Goal: Check status: Check status

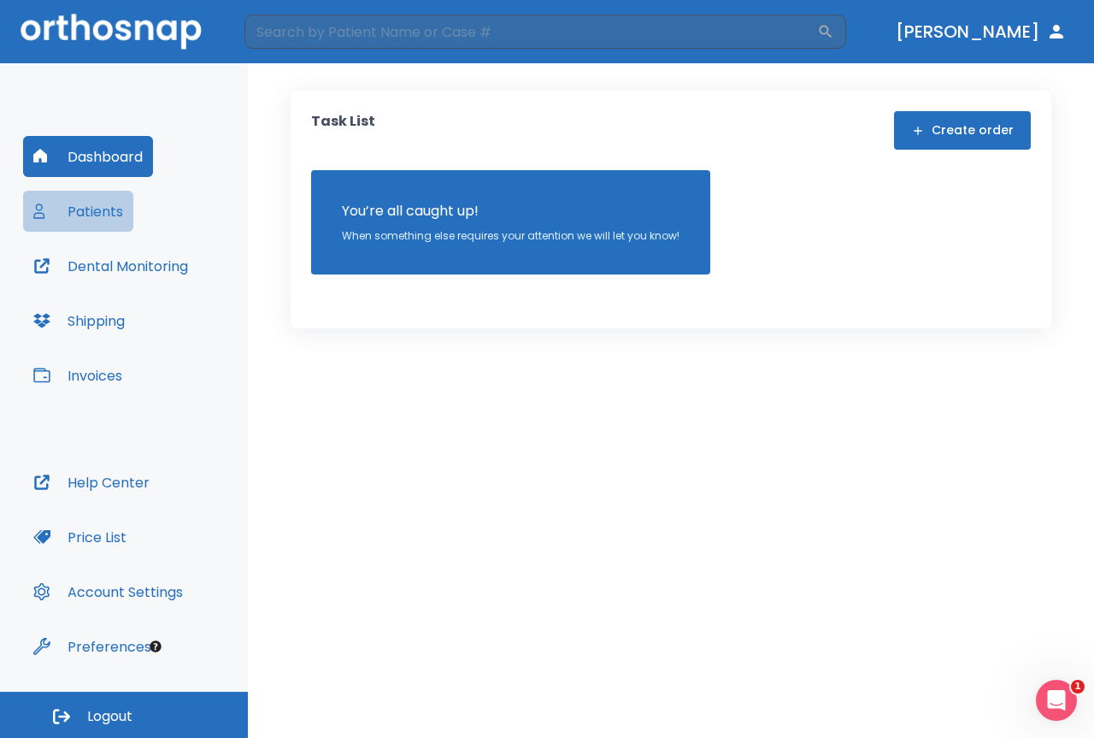
click at [91, 213] on button "Patients" at bounding box center [78, 211] width 110 height 41
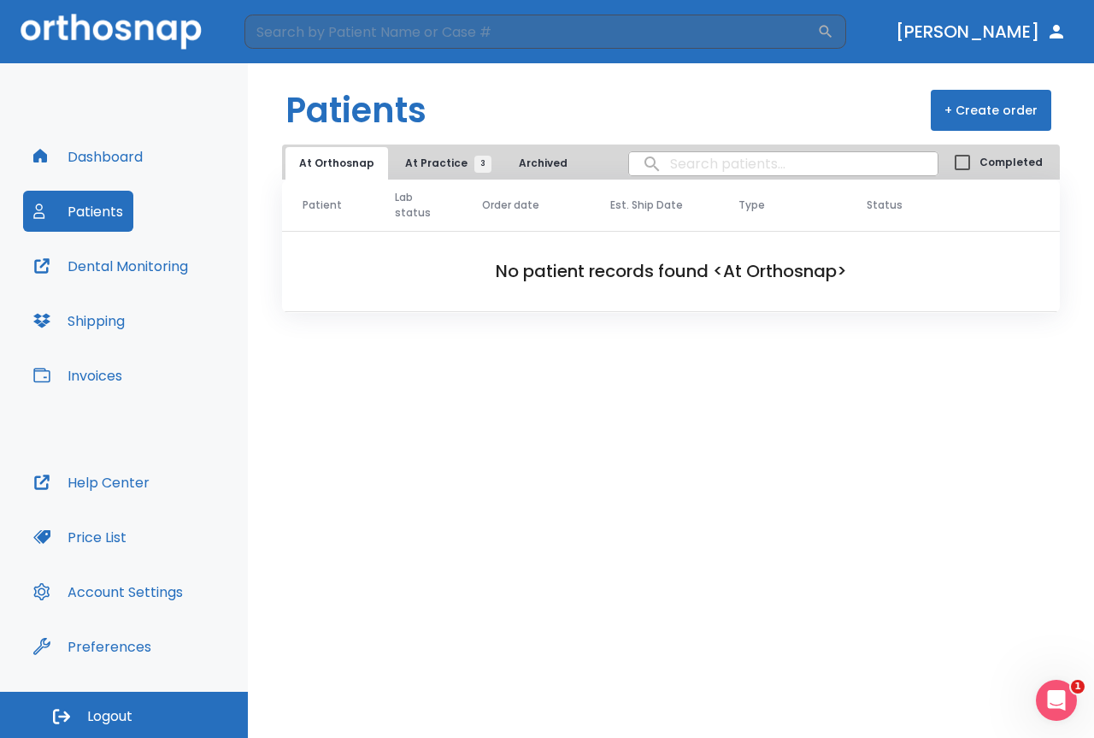
click at [415, 165] on span "At Practice 3" at bounding box center [444, 163] width 78 height 15
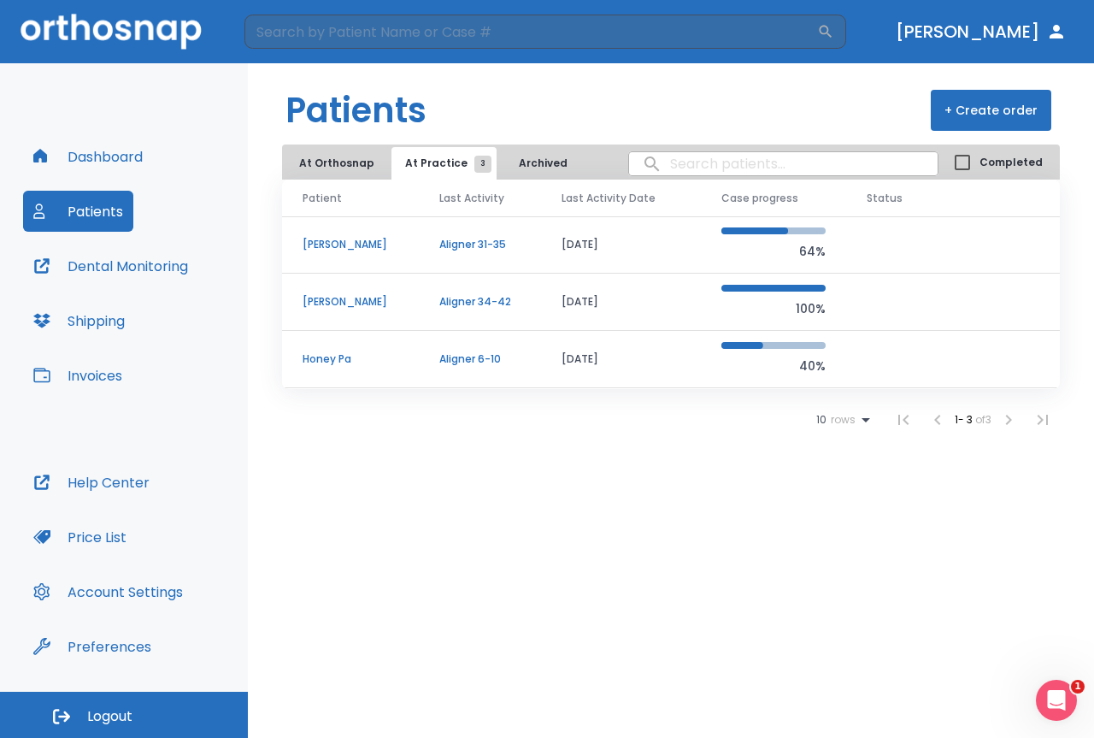
click at [357, 305] on p "[PERSON_NAME]" at bounding box center [351, 301] width 96 height 15
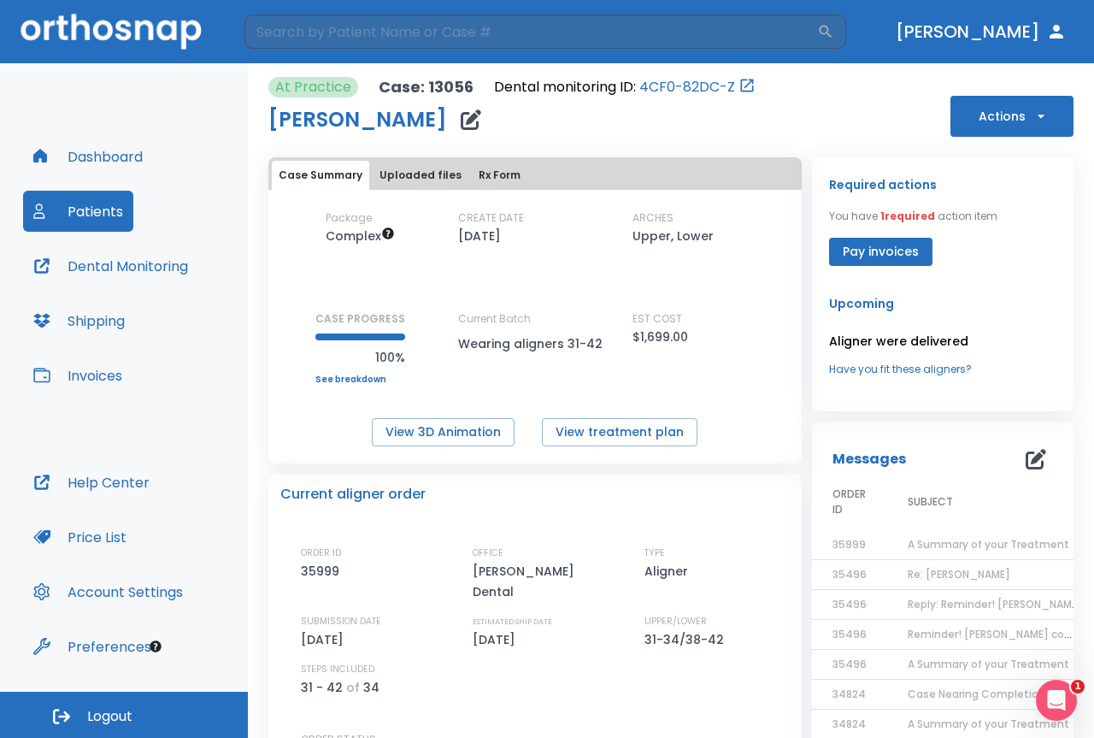
click at [701, 86] on link "4CF0-82DC-Z" at bounding box center [687, 87] width 96 height 21
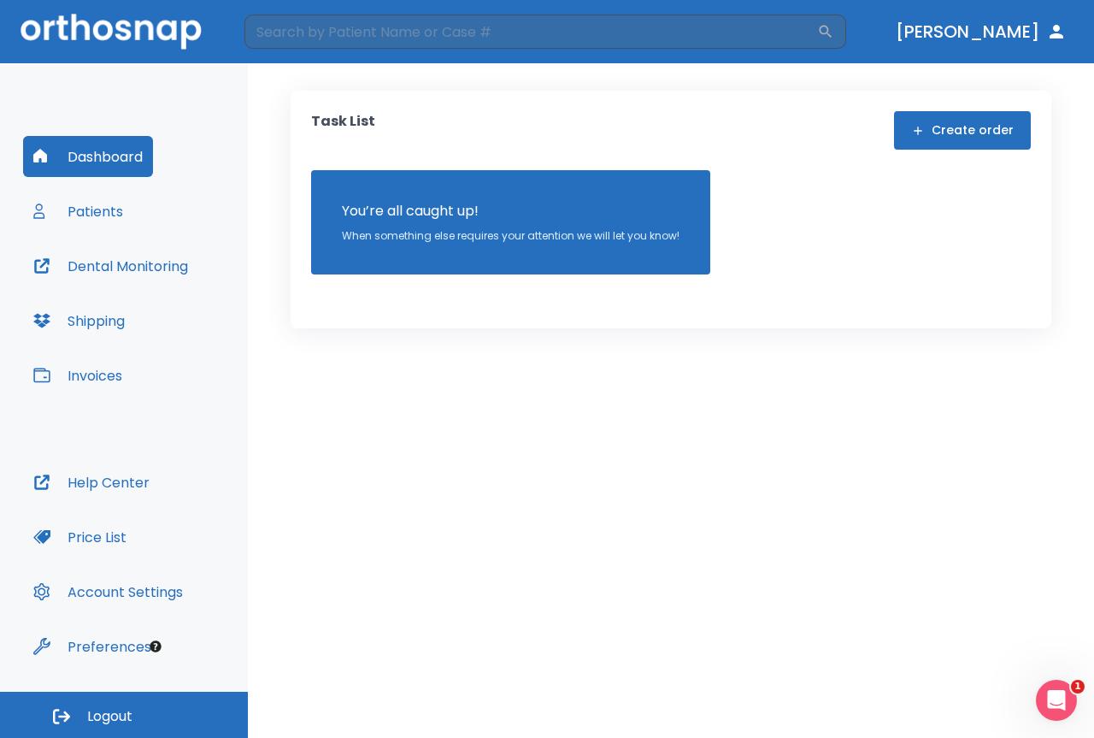
click at [70, 214] on button "Patients" at bounding box center [78, 211] width 110 height 41
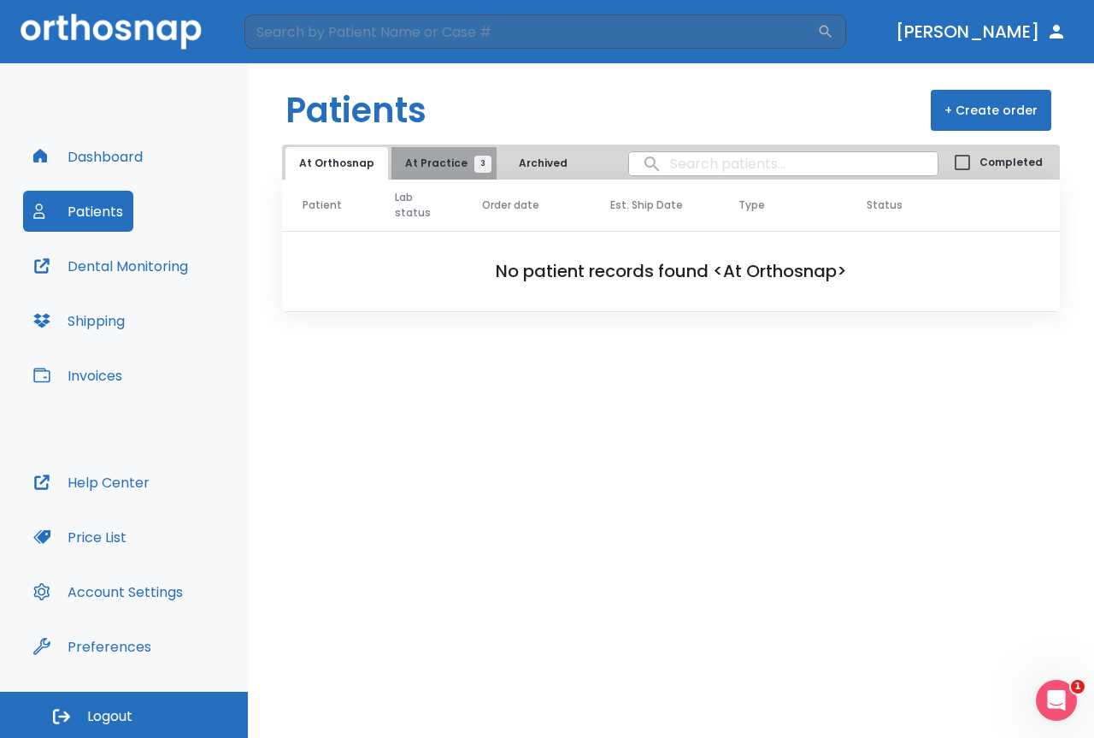
click at [445, 166] on span "At Practice 3" at bounding box center [444, 163] width 78 height 15
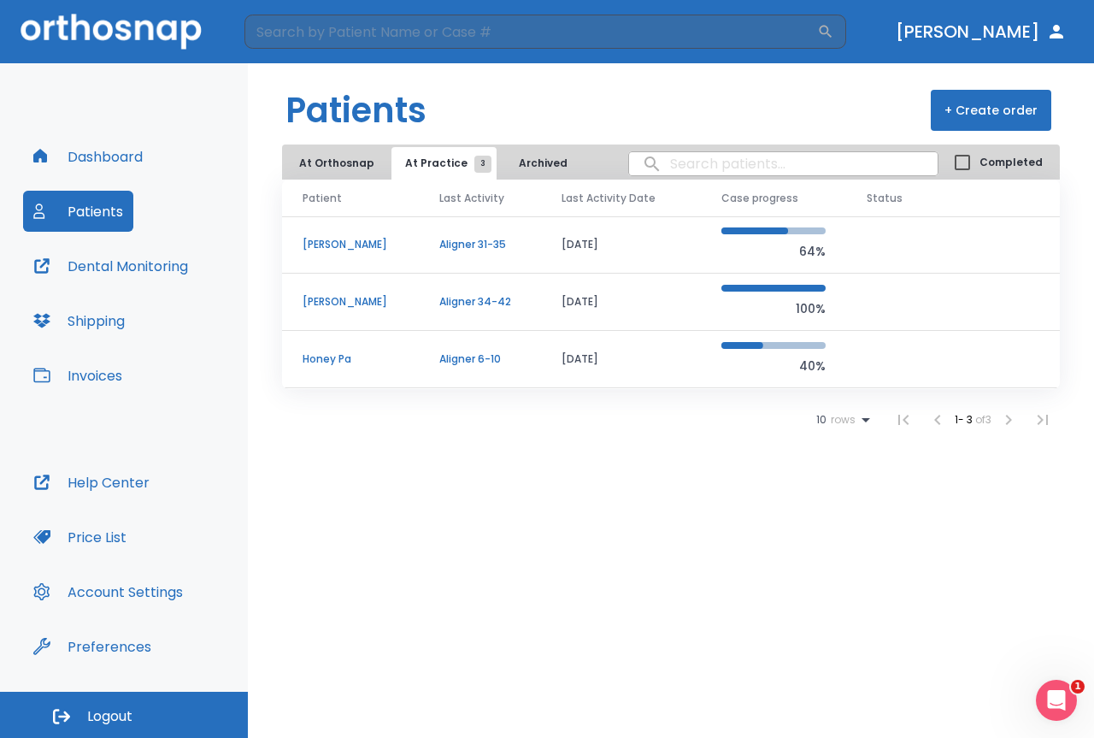
click at [404, 247] on td "[PERSON_NAME]" at bounding box center [350, 244] width 137 height 57
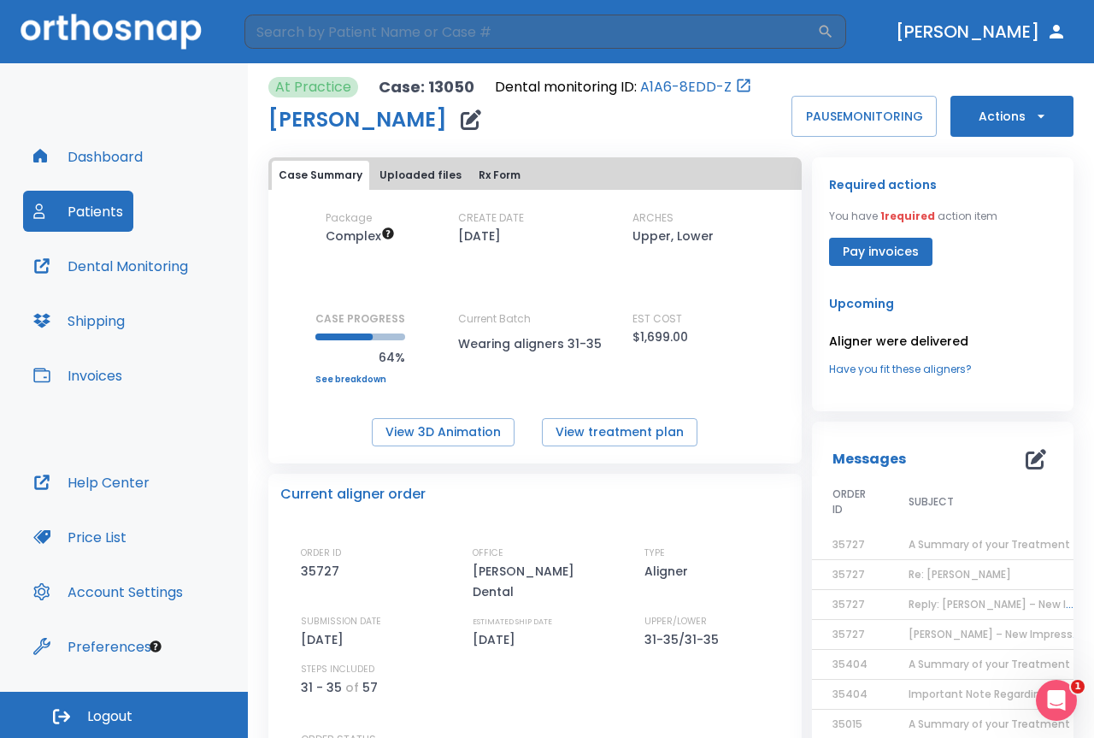
click at [433, 84] on p "Case: 13050" at bounding box center [427, 87] width 96 height 21
click at [651, 88] on link "A1A6-8EDD-Z" at bounding box center [685, 87] width 91 height 21
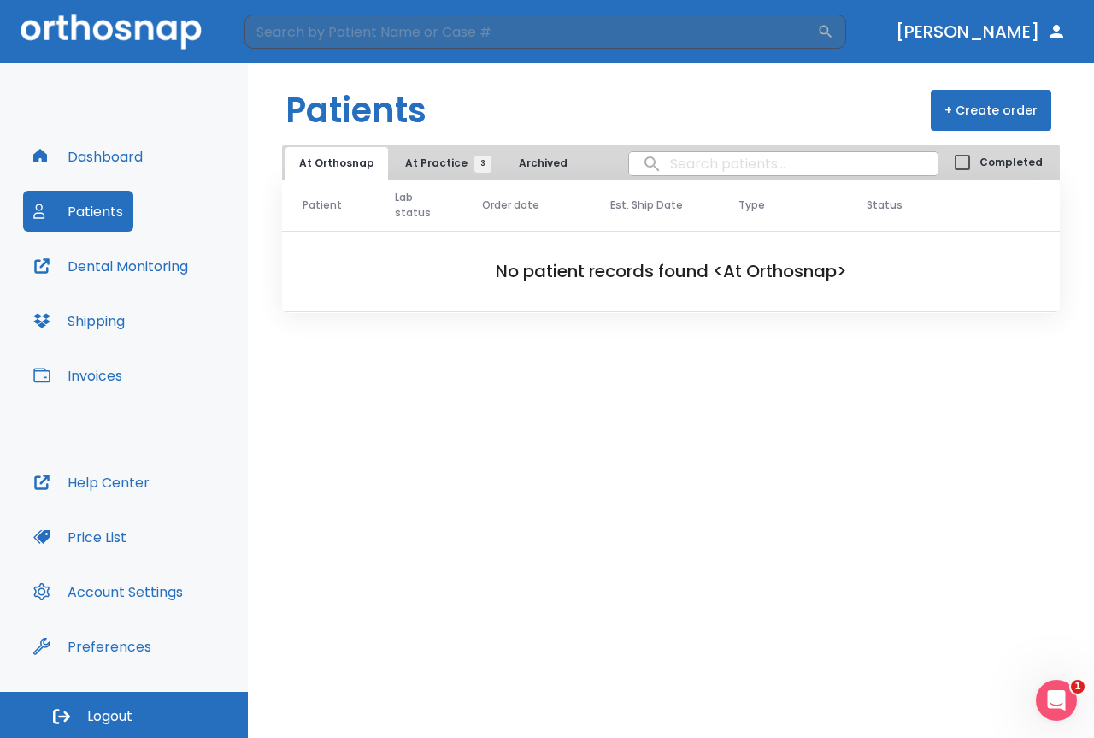
click at [408, 155] on button "At Practice 3" at bounding box center [444, 163] width 105 height 32
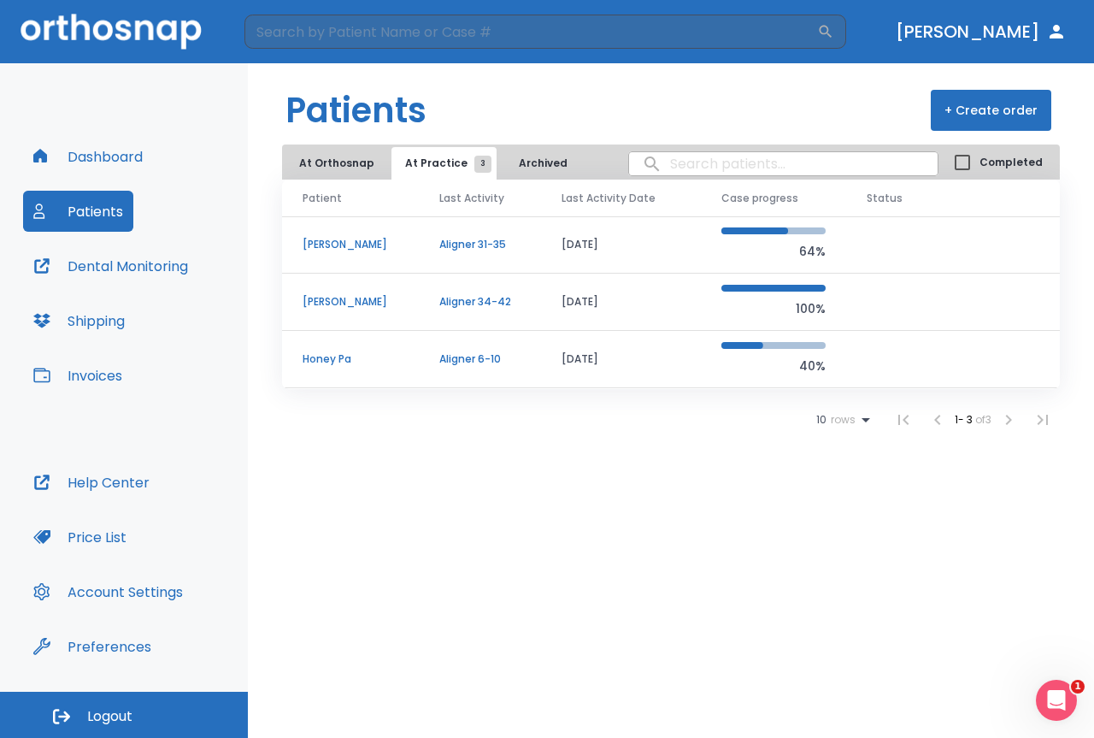
click at [365, 298] on p "[PERSON_NAME]" at bounding box center [351, 301] width 96 height 15
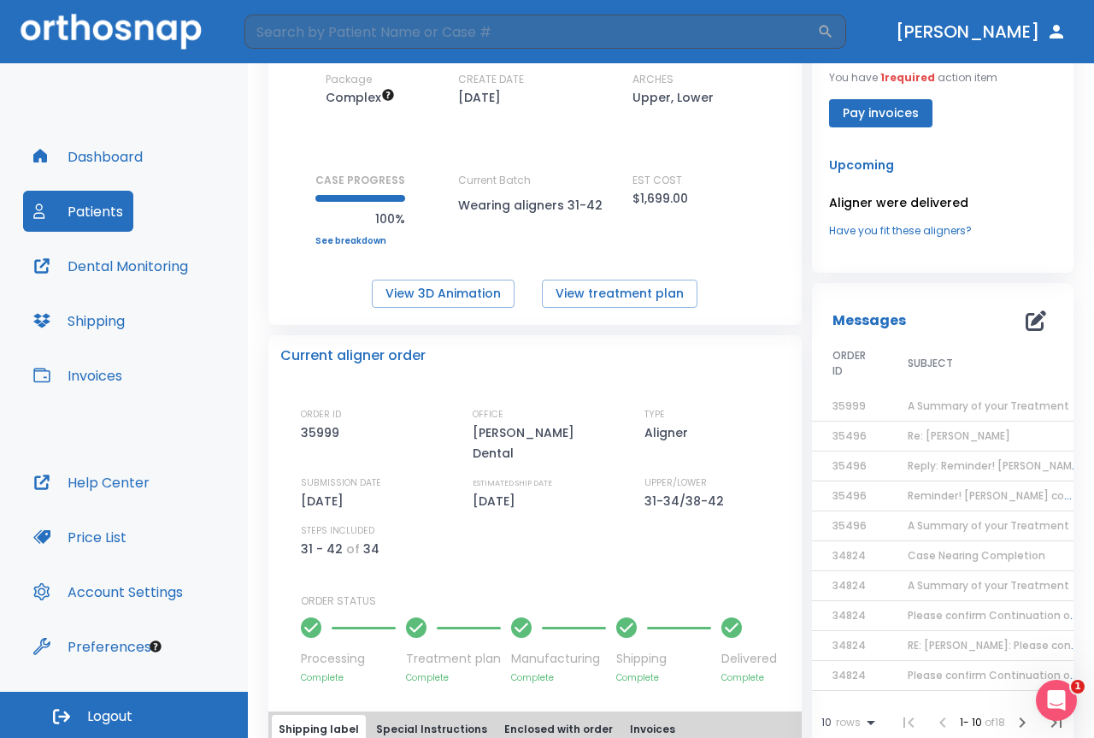
scroll to position [256, 0]
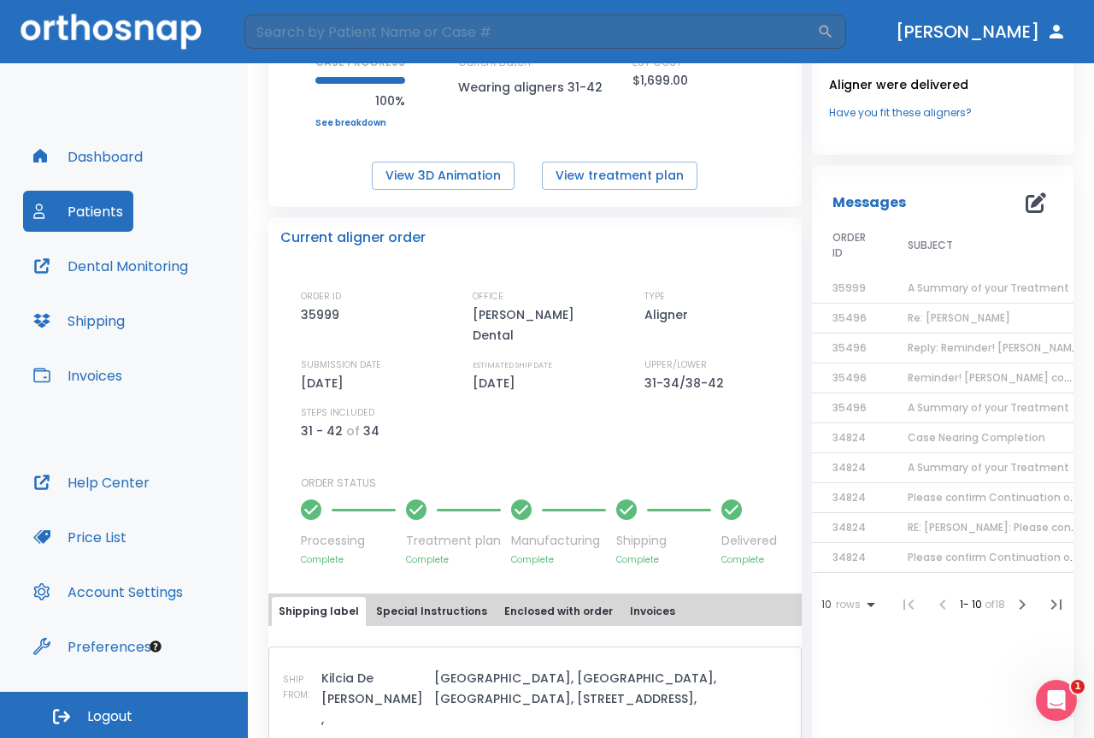
click at [948, 285] on span "A Summary of your Treatment" at bounding box center [989, 287] width 162 height 15
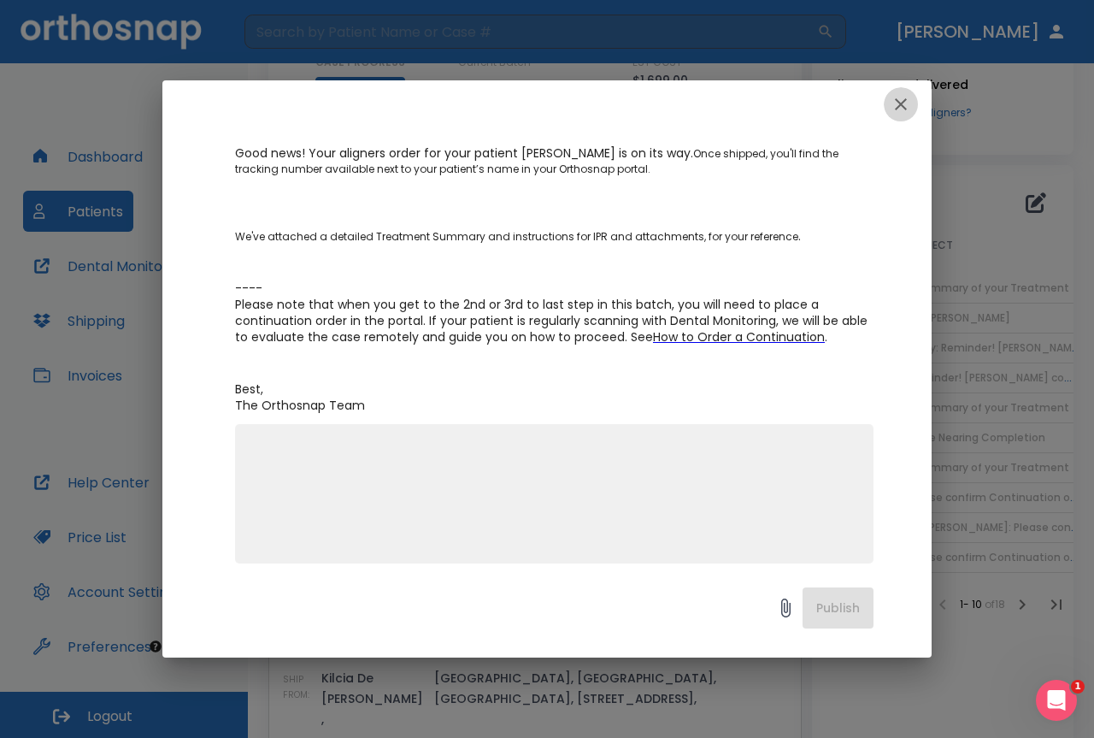
click at [900, 101] on icon "button" at bounding box center [901, 104] width 21 height 21
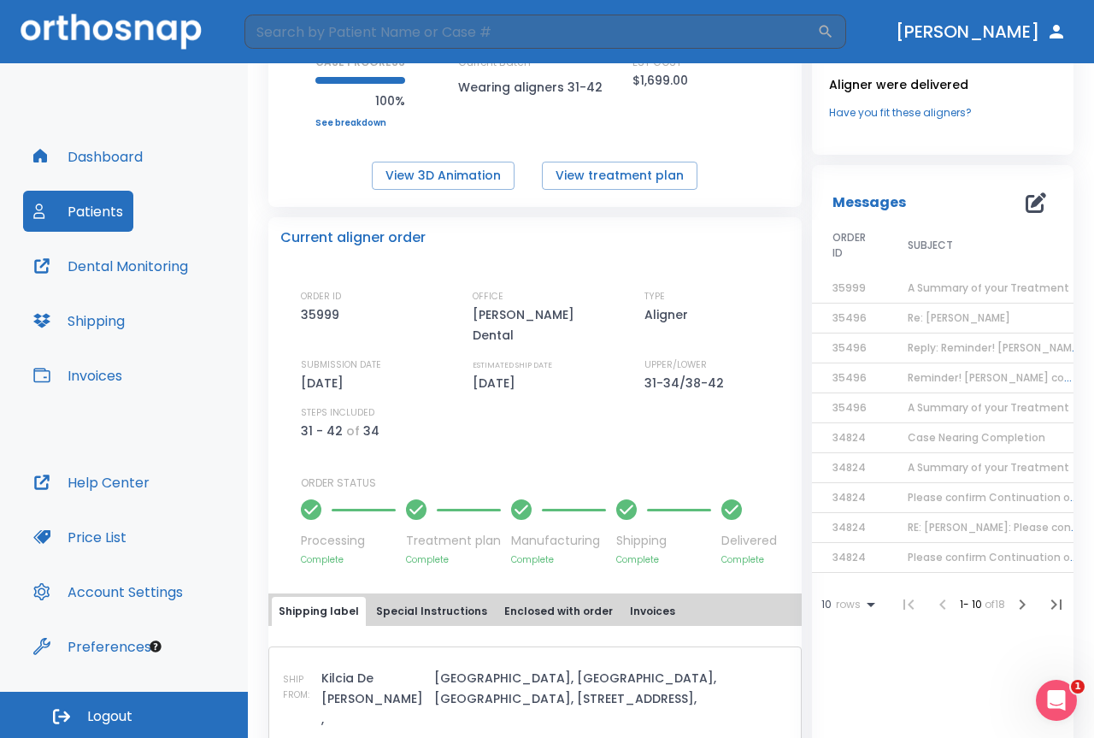
click at [977, 308] on td "Re: [PERSON_NAME]" at bounding box center [994, 318] width 214 height 30
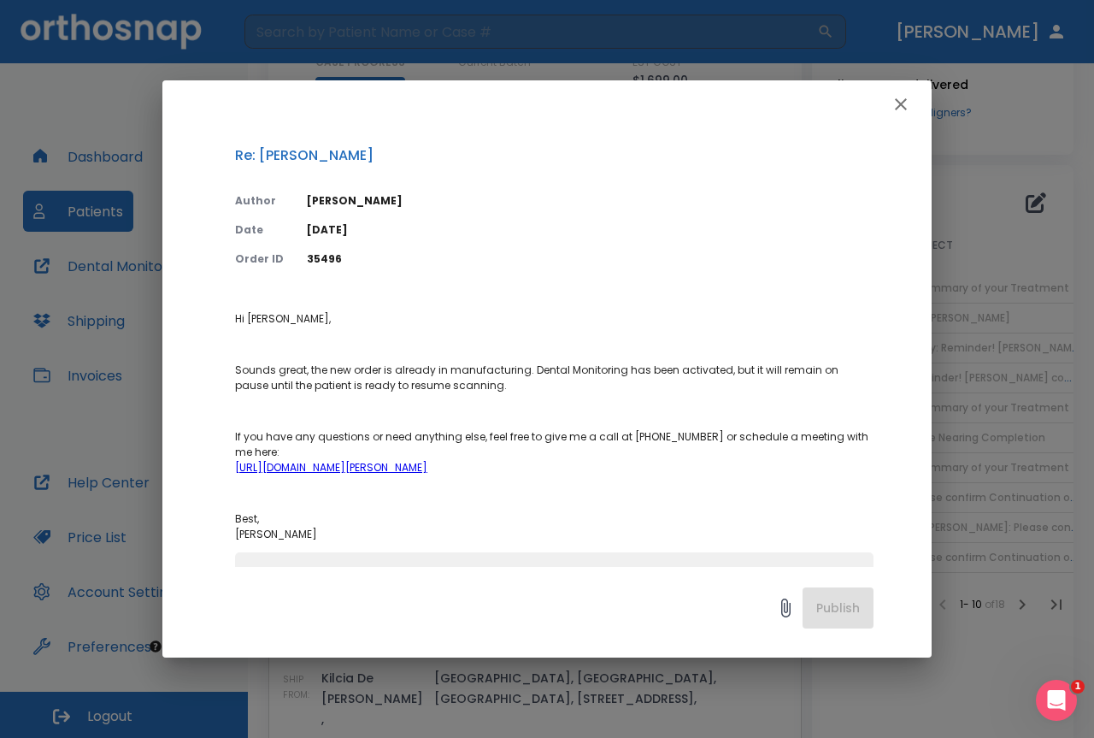
click at [901, 90] on button "button" at bounding box center [901, 104] width 34 height 34
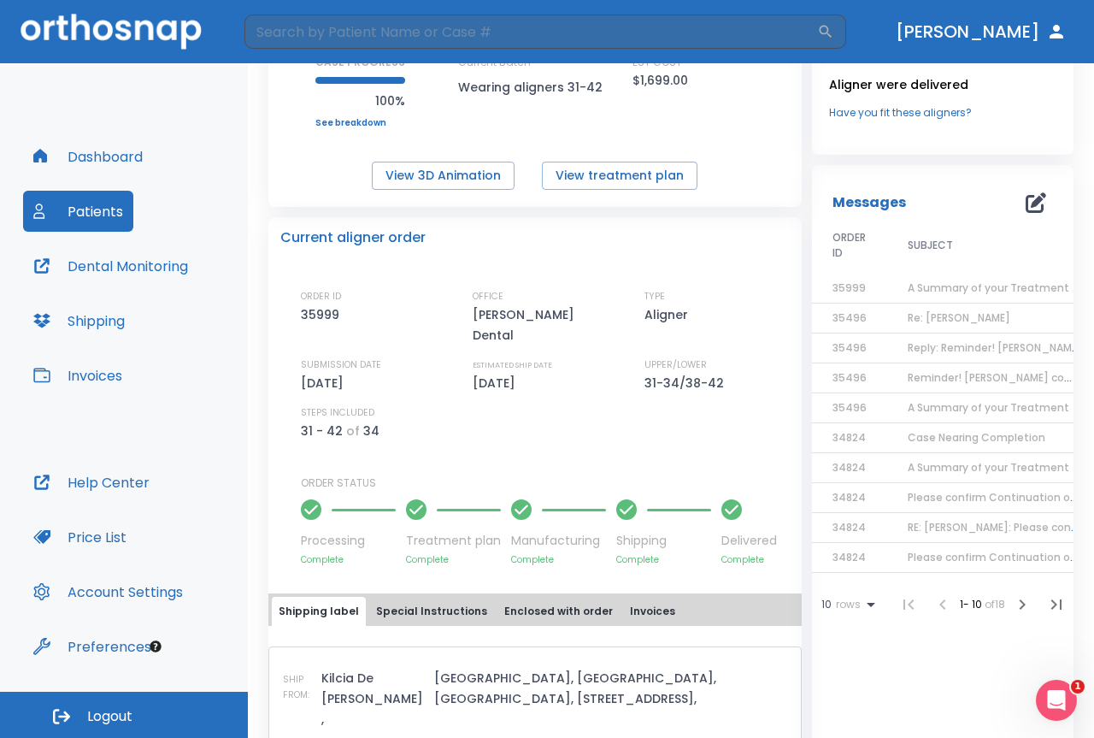
click at [999, 338] on td "Reply: Reminder! [PERSON_NAME] completed, please assess final result!" at bounding box center [994, 348] width 214 height 30
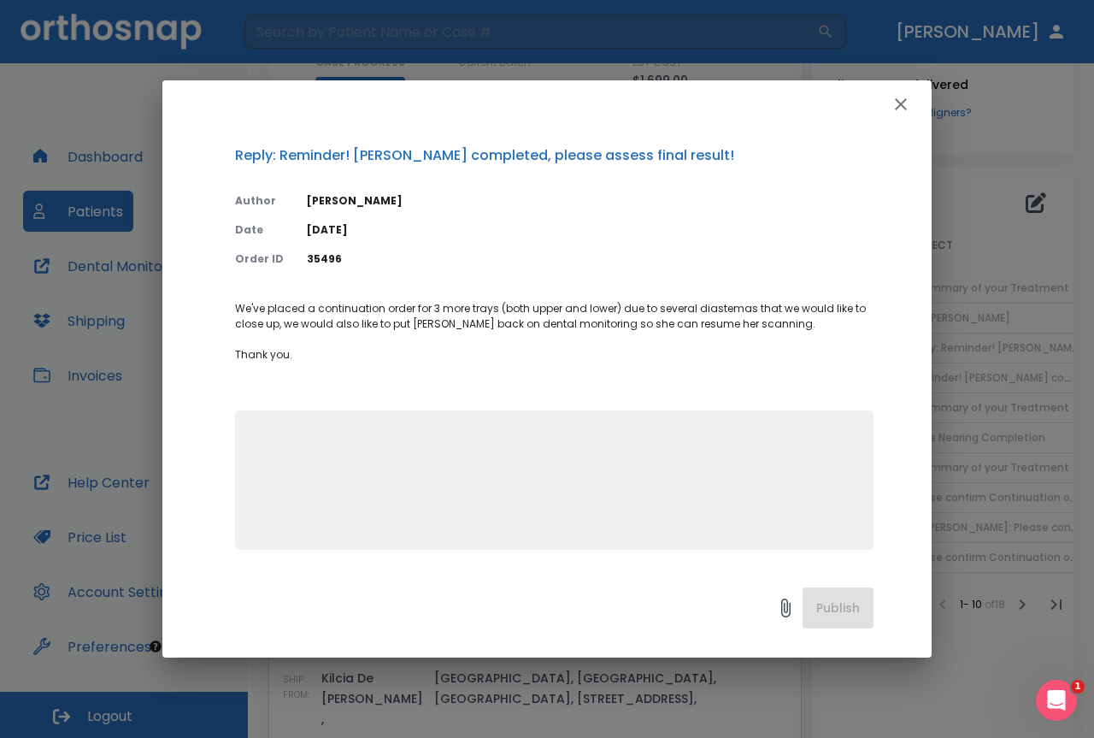
click at [909, 101] on icon "button" at bounding box center [901, 104] width 21 height 21
